Goal: Transaction & Acquisition: Purchase product/service

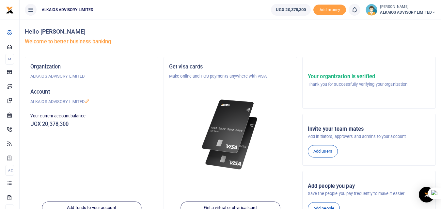
click at [400, 9] on small "[PERSON_NAME]" at bounding box center [408, 7] width 56 height 6
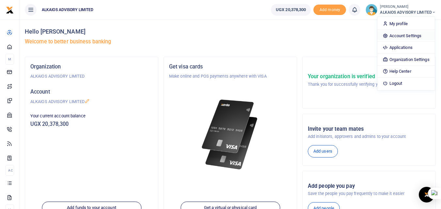
click at [399, 34] on link "Account Settings" at bounding box center [405, 35] width 57 height 9
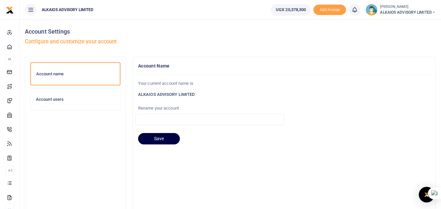
click at [61, 103] on div "Account users" at bounding box center [75, 99] width 89 height 22
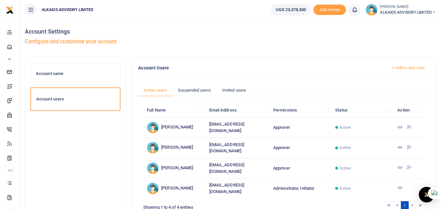
click at [70, 71] on h6 "Account name" at bounding box center [75, 73] width 79 height 5
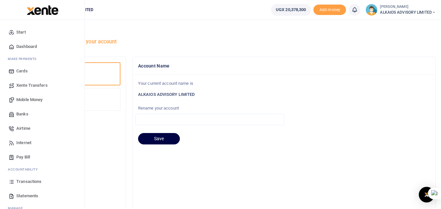
click at [29, 99] on span "Mobile Money" at bounding box center [29, 100] width 26 height 7
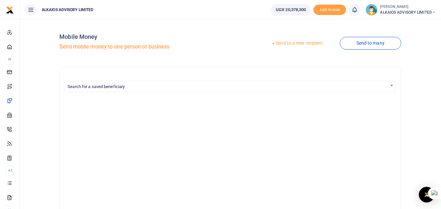
click at [299, 42] on link "Send to a new recipient" at bounding box center [296, 44] width 85 height 12
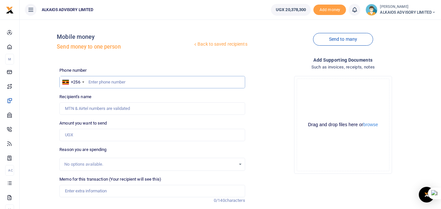
click at [119, 87] on input "text" at bounding box center [151, 82] width 185 height 12
paste input "0775725395"
type input "0775725395"
type input "[PERSON_NAME]"
click at [91, 81] on input "0775725395" at bounding box center [151, 82] width 185 height 12
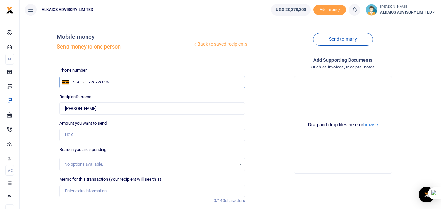
type input "775725395"
click at [124, 137] on input "Amount you want to send" at bounding box center [151, 135] width 185 height 12
type input "1,500,000"
click at [105, 193] on input "Memo for this transaction (Your recipient will see this)" at bounding box center [151, 191] width 185 height 12
type input "Expenses refund"
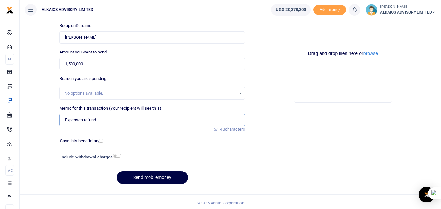
scroll to position [73, 0]
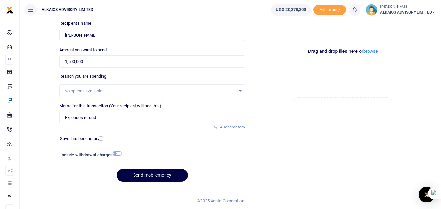
click at [118, 154] on input "checkbox" at bounding box center [117, 153] width 8 height 4
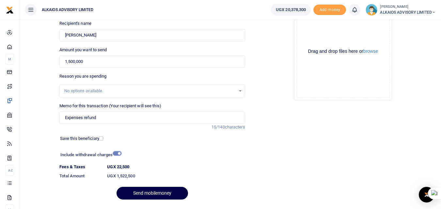
click at [118, 154] on input "checkbox" at bounding box center [117, 153] width 8 height 4
checkbox input "false"
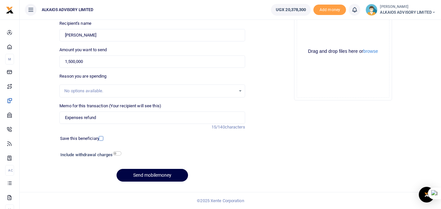
click at [102, 140] on input "checkbox" at bounding box center [101, 138] width 4 height 4
checkbox input "true"
click at [151, 173] on button "Send mobilemoney" at bounding box center [151, 175] width 71 height 13
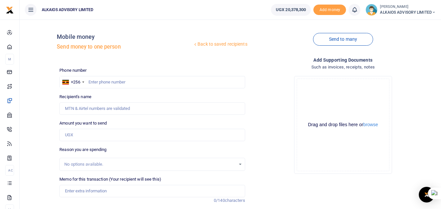
click at [33, 10] on icon at bounding box center [30, 9] width 7 height 7
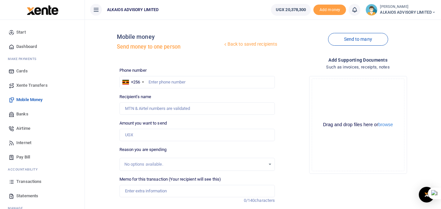
click at [33, 46] on span "Dashboard" at bounding box center [26, 46] width 21 height 7
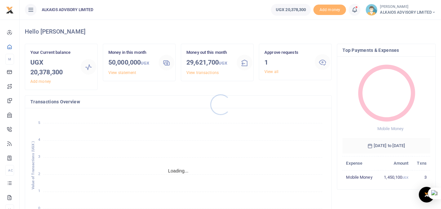
scroll to position [5, 5]
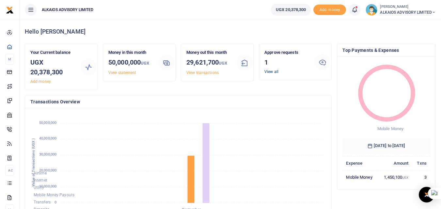
click at [272, 71] on link "View all" at bounding box center [271, 71] width 14 height 5
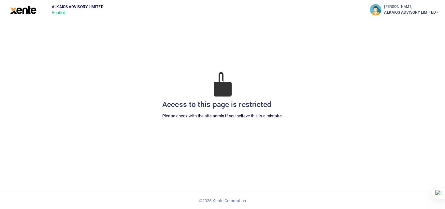
click at [391, 9] on small "[PERSON_NAME]" at bounding box center [412, 7] width 56 height 6
click at [73, 7] on span "ALKAIOS ADVISORY LIMITED" at bounding box center [77, 7] width 57 height 6
click at [29, 11] on img at bounding box center [23, 10] width 26 height 8
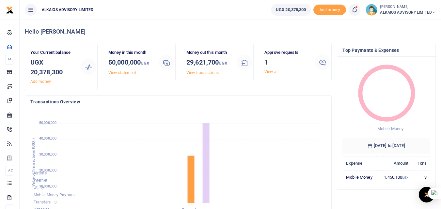
click at [30, 12] on icon at bounding box center [30, 9] width 7 height 7
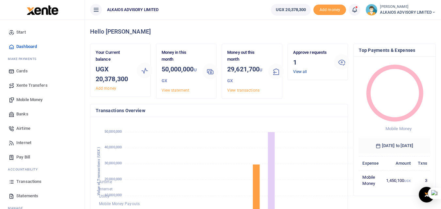
click at [300, 73] on link "View all" at bounding box center [300, 71] width 14 height 5
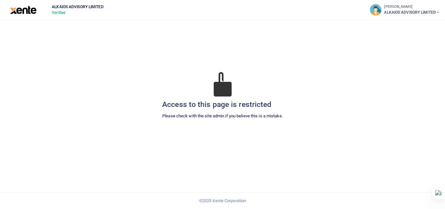
click at [401, 9] on small "[PERSON_NAME]" at bounding box center [412, 7] width 56 height 6
click at [284, 39] on div "Access to this page is restricted Please check with the site admin if you belie…" at bounding box center [222, 103] width 435 height 167
click at [401, 11] on span "ALKAIOS ADVISORY LIMITED" at bounding box center [412, 12] width 56 height 6
click at [396, 1] on ul "SAM WANELOBA ALKAIOS ADVISORY LIMITED Current plan BASIC Help Center Logout" at bounding box center [405, 10] width 81 height 20
click at [395, 7] on small "[PERSON_NAME]" at bounding box center [412, 7] width 56 height 6
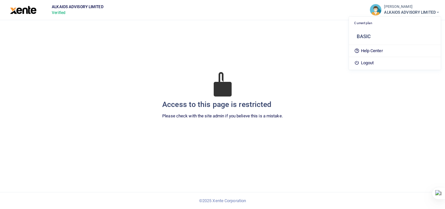
click at [326, 10] on ul "ALKAIOS ADVISORY LIMITED Verified" at bounding box center [206, 10] width 318 height 20
click at [28, 10] on img at bounding box center [23, 10] width 26 height 8
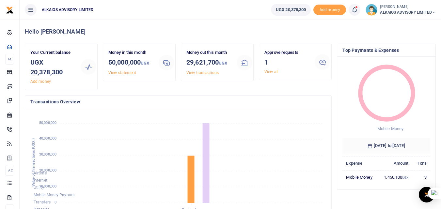
click at [293, 9] on span "UGX 20,378,300" at bounding box center [291, 10] width 30 height 7
click at [358, 10] on span at bounding box center [358, 10] width 0 height 0
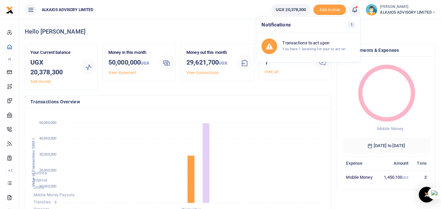
click at [338, 94] on div "Mobile Money Mobile Money: 1,450,100 UGX 20 August 2025 to 19 September 2025 Ex…" at bounding box center [386, 123] width 98 height 133
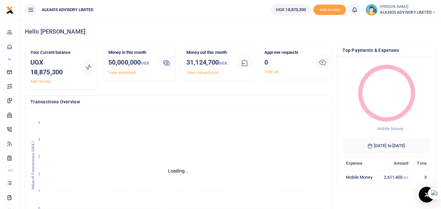
scroll to position [5, 5]
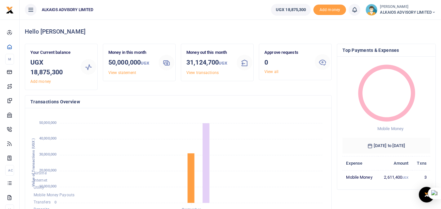
click at [323, 64] on icon at bounding box center [322, 62] width 8 height 8
click at [210, 73] on link "View transactions" at bounding box center [202, 72] width 32 height 5
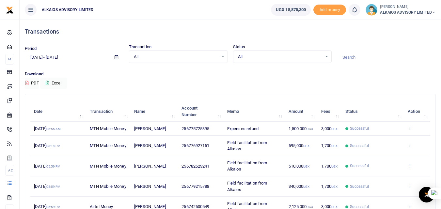
click at [223, 57] on div "All Select an option..." at bounding box center [178, 56] width 98 height 7
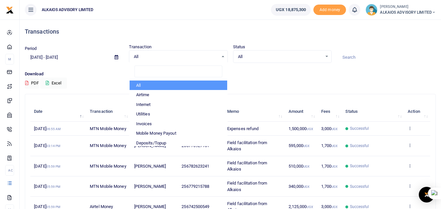
click at [119, 54] on span at bounding box center [116, 57] width 15 height 11
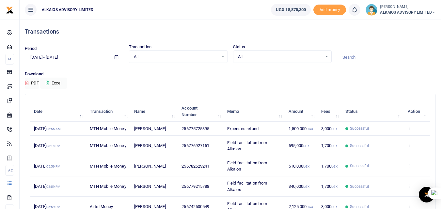
click at [118, 57] on span at bounding box center [116, 57] width 15 height 11
click at [386, 9] on small "[PERSON_NAME]" at bounding box center [408, 7] width 56 height 6
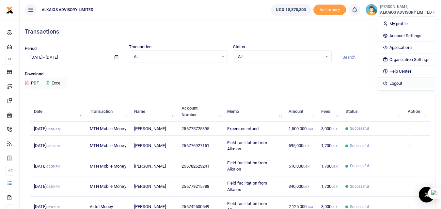
click at [393, 84] on link "Logout" at bounding box center [405, 83] width 57 height 9
